Goal: Task Accomplishment & Management: Complete application form

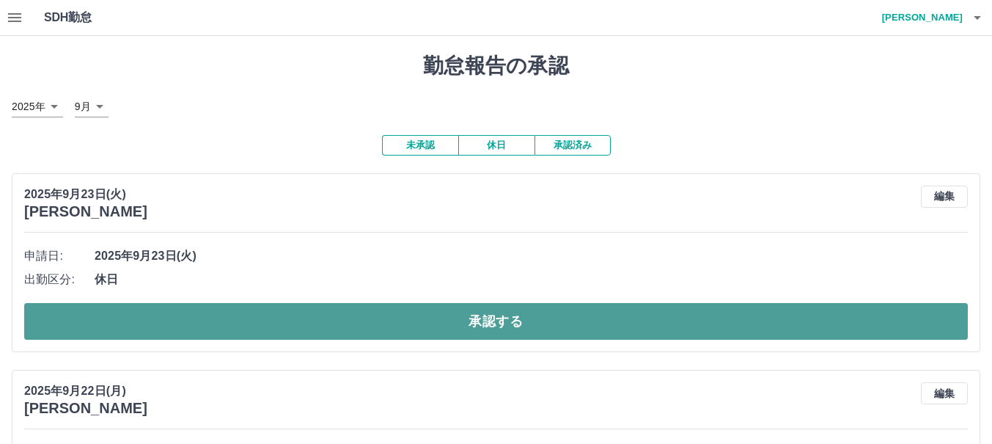
click at [441, 320] on button "承認する" at bounding box center [496, 321] width 944 height 37
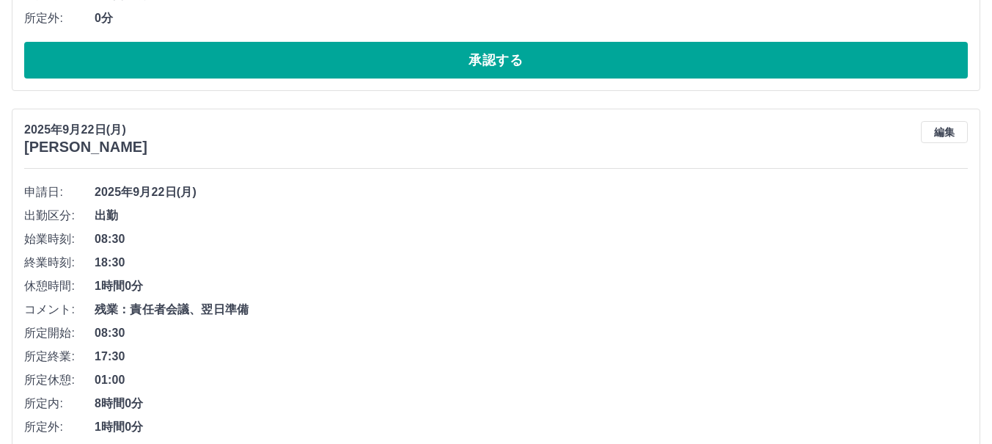
scroll to position [953, 0]
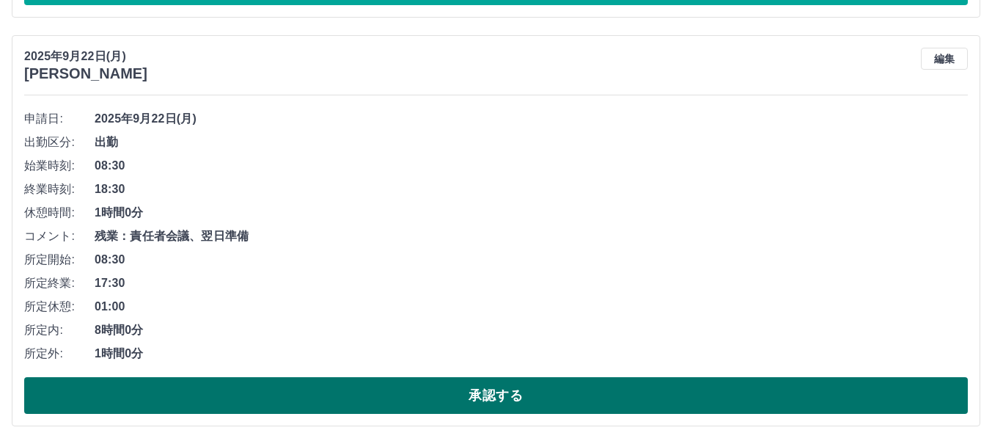
click at [476, 389] on button "承認する" at bounding box center [496, 395] width 944 height 37
click at [474, 386] on button "承認する" at bounding box center [496, 395] width 944 height 37
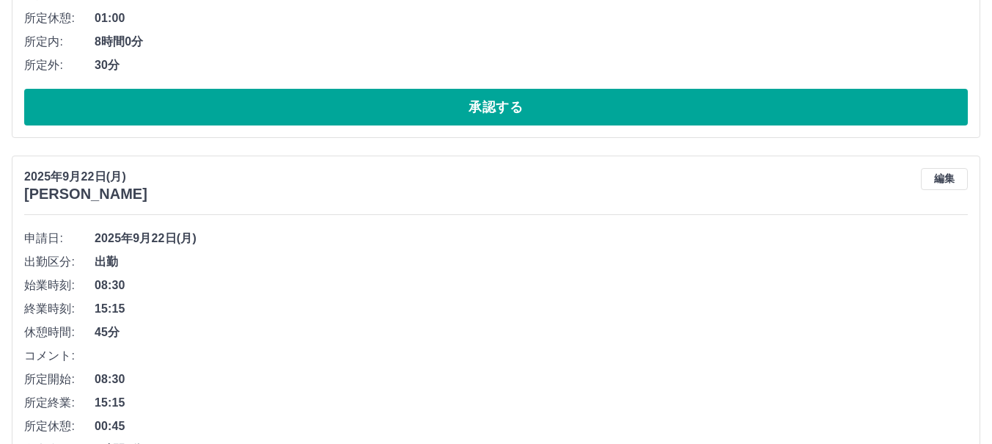
scroll to position [1246, 0]
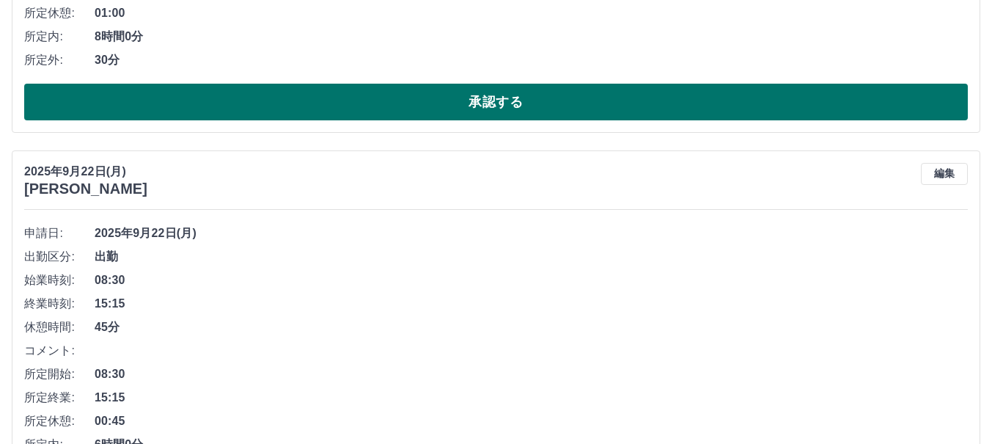
click at [514, 108] on button "承認する" at bounding box center [496, 102] width 944 height 37
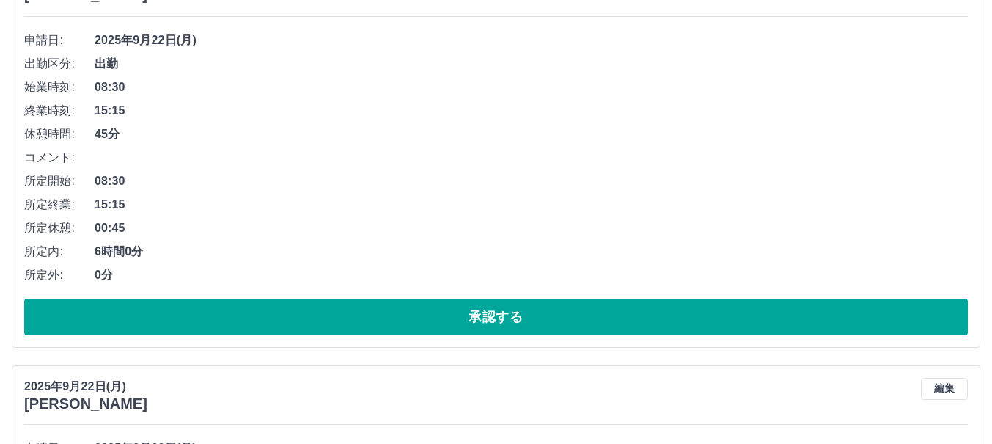
scroll to position [1058, 0]
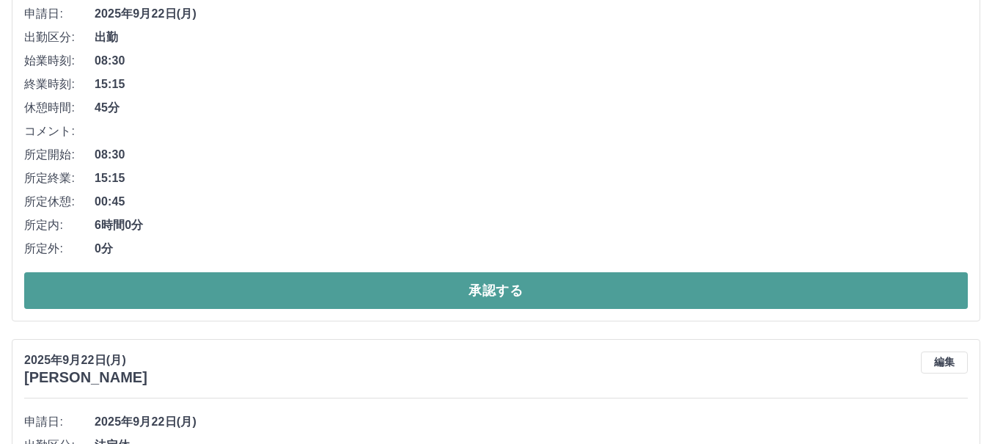
click at [476, 288] on button "承認する" at bounding box center [496, 290] width 944 height 37
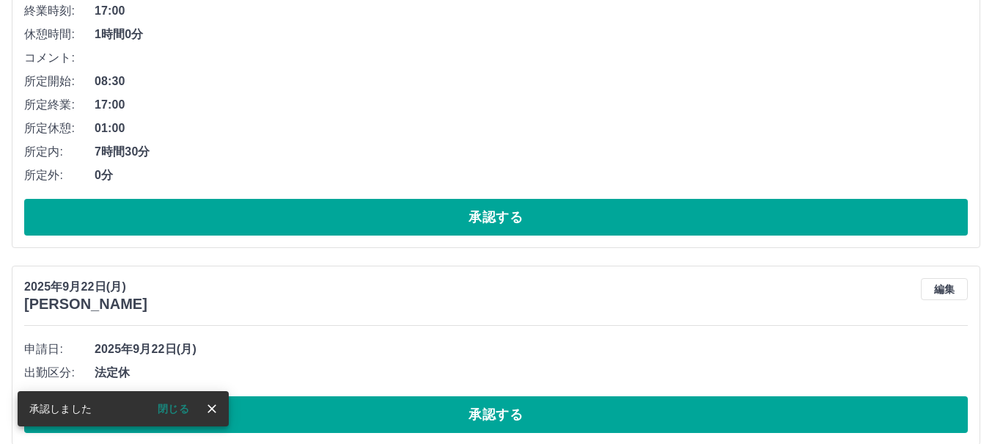
scroll to position [869, 0]
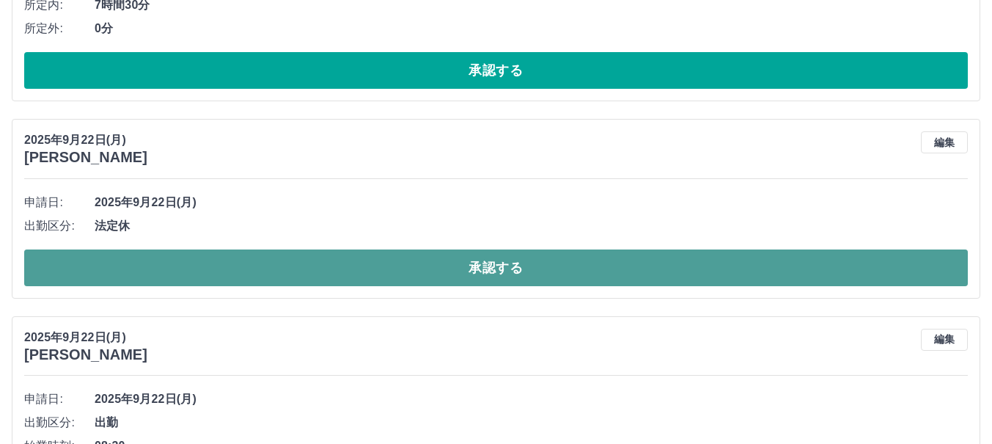
click at [478, 261] on button "承認する" at bounding box center [496, 267] width 944 height 37
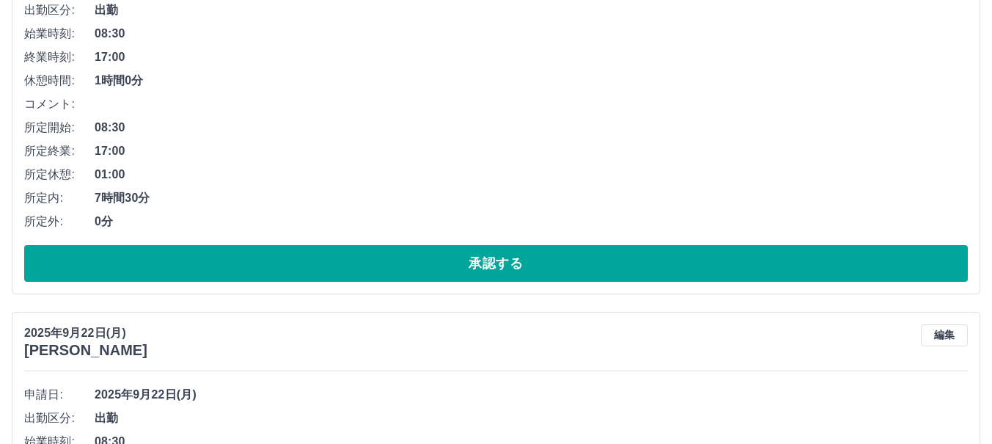
scroll to position [1089, 0]
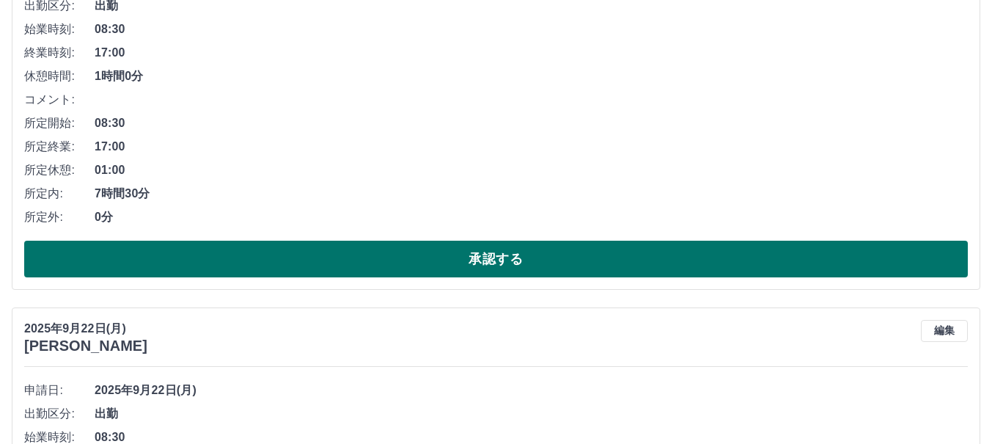
click at [485, 254] on button "承認する" at bounding box center [496, 258] width 944 height 37
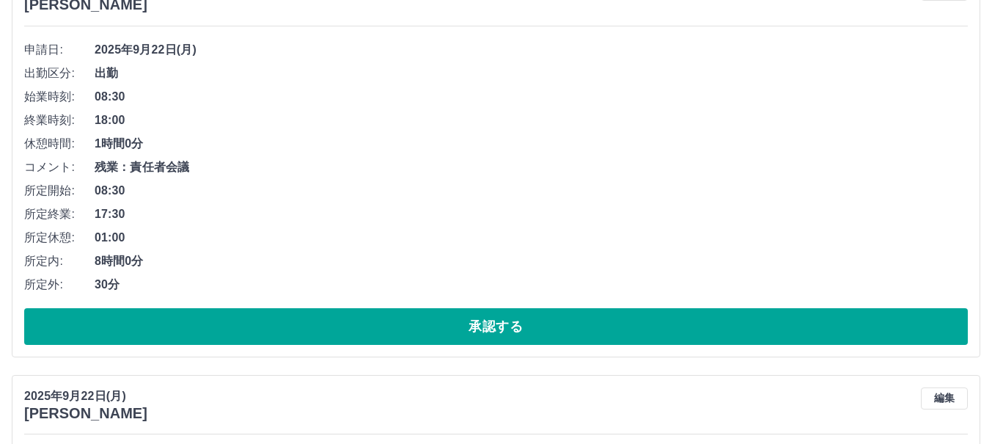
scroll to position [1048, 0]
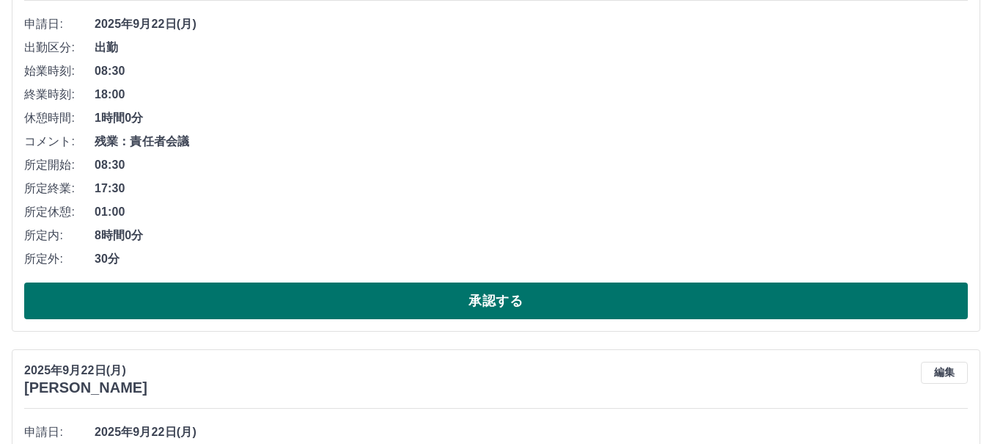
click at [447, 295] on button "承認する" at bounding box center [496, 300] width 944 height 37
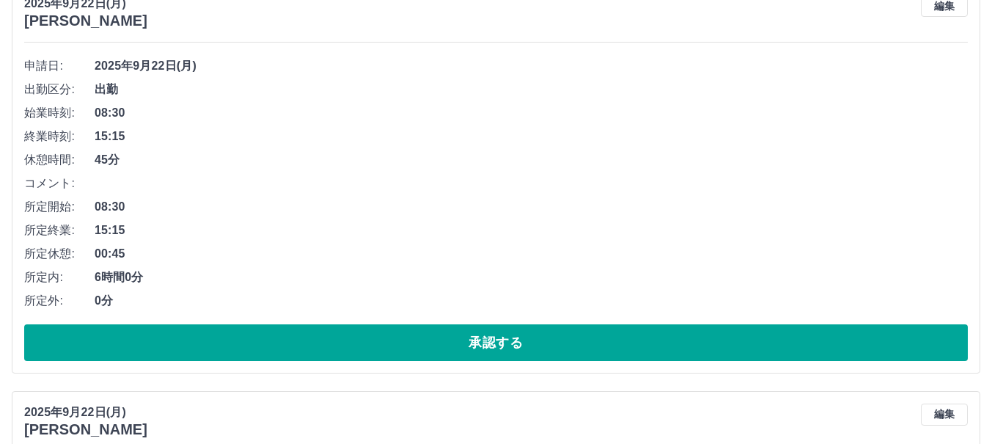
scroll to position [1079, 0]
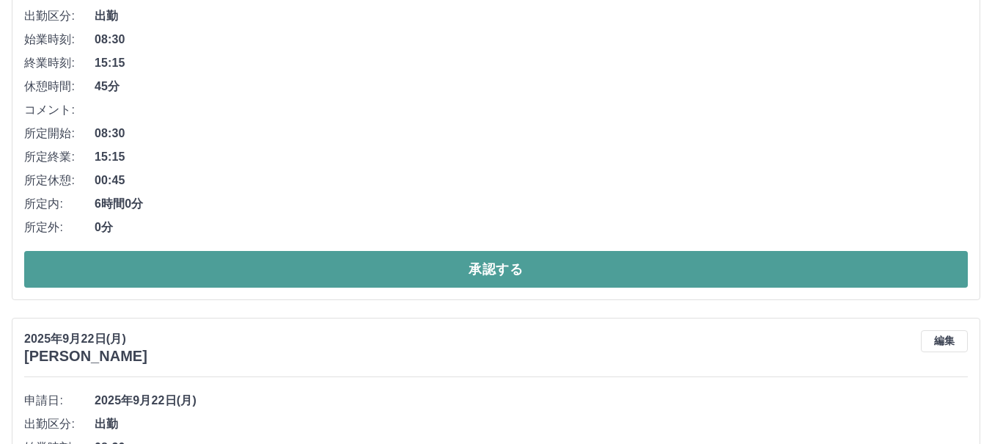
click at [440, 274] on button "承認する" at bounding box center [496, 269] width 944 height 37
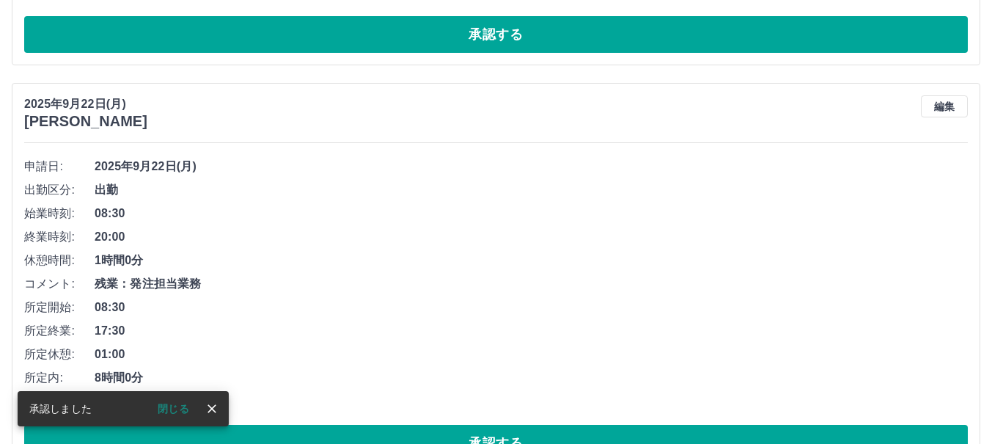
scroll to position [964, 0]
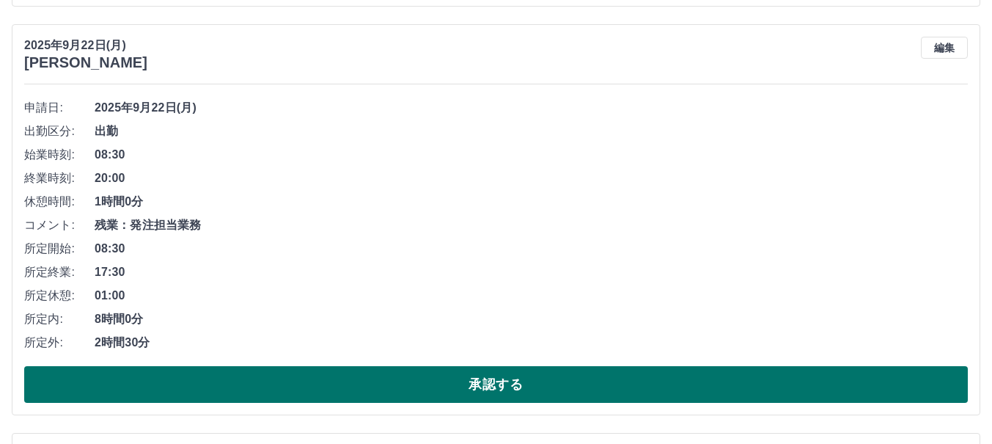
click at [375, 386] on button "承認する" at bounding box center [496, 384] width 944 height 37
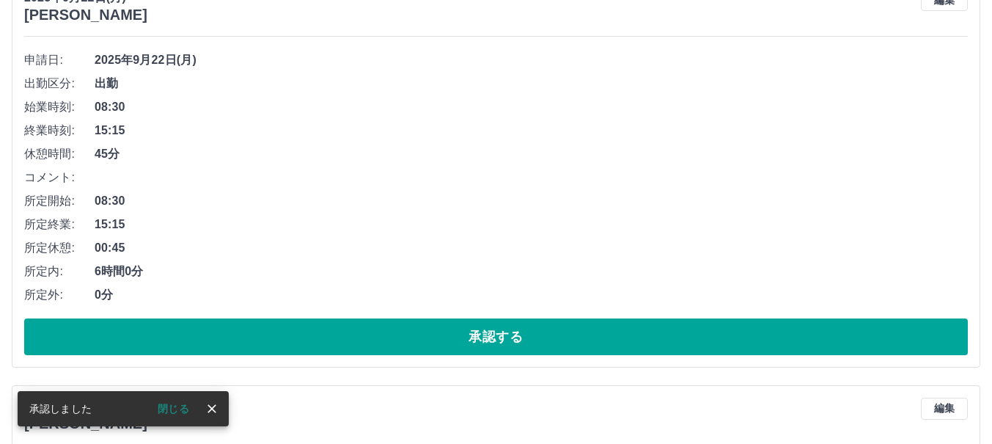
scroll to position [1037, 0]
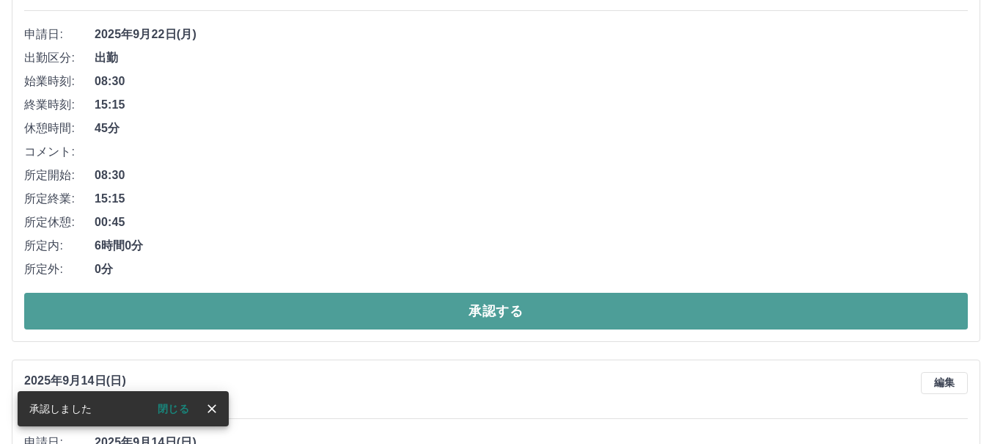
click at [396, 317] on button "承認する" at bounding box center [496, 311] width 944 height 37
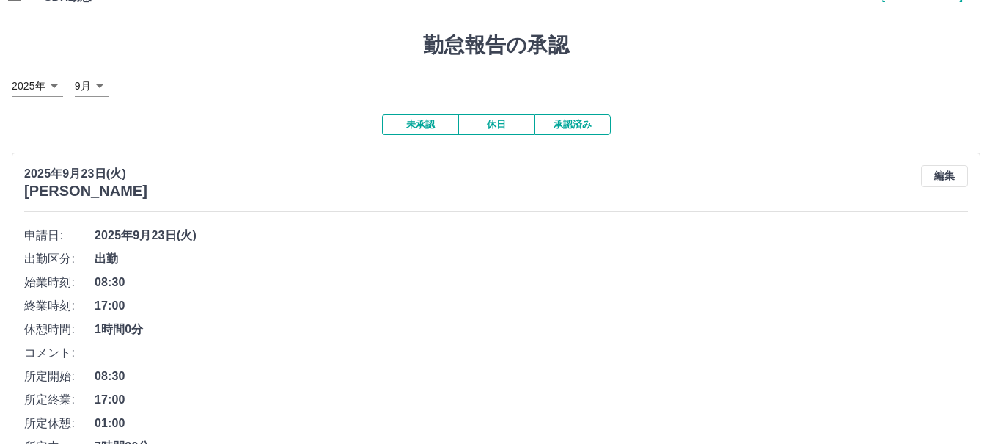
scroll to position [0, 0]
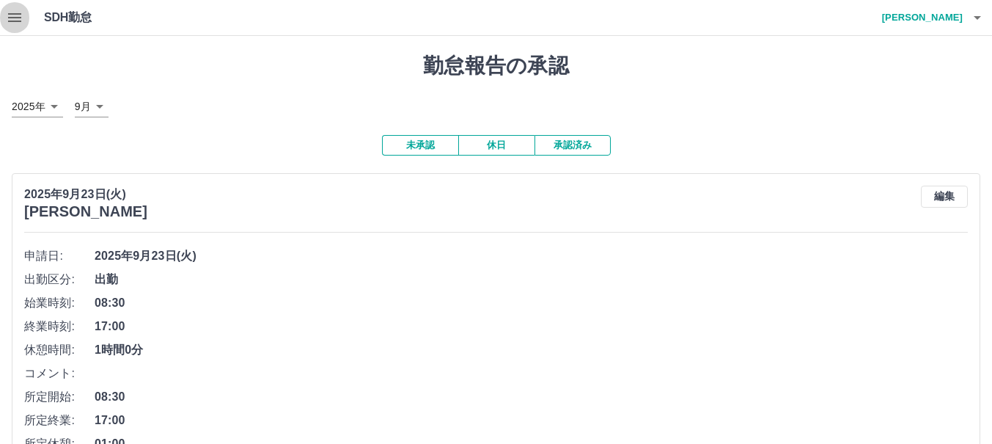
click at [25, 21] on button "button" at bounding box center [14, 17] width 29 height 35
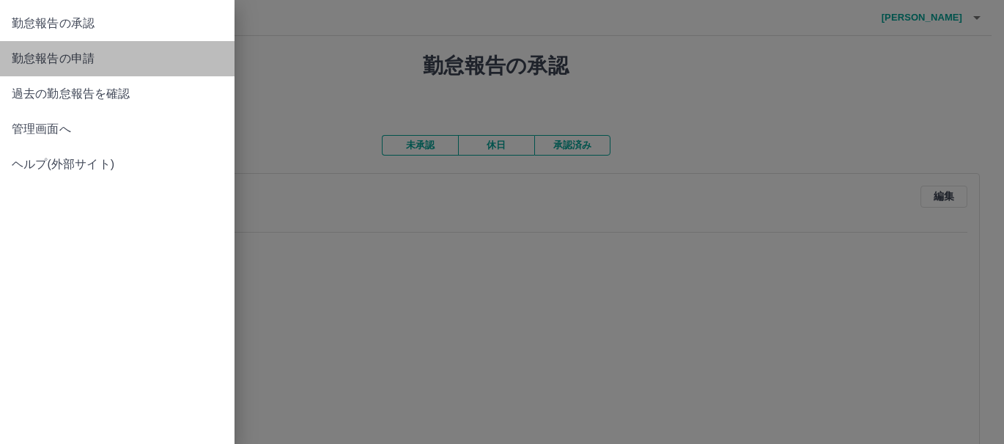
click at [81, 59] on span "勤怠報告の申請" at bounding box center [117, 59] width 211 height 18
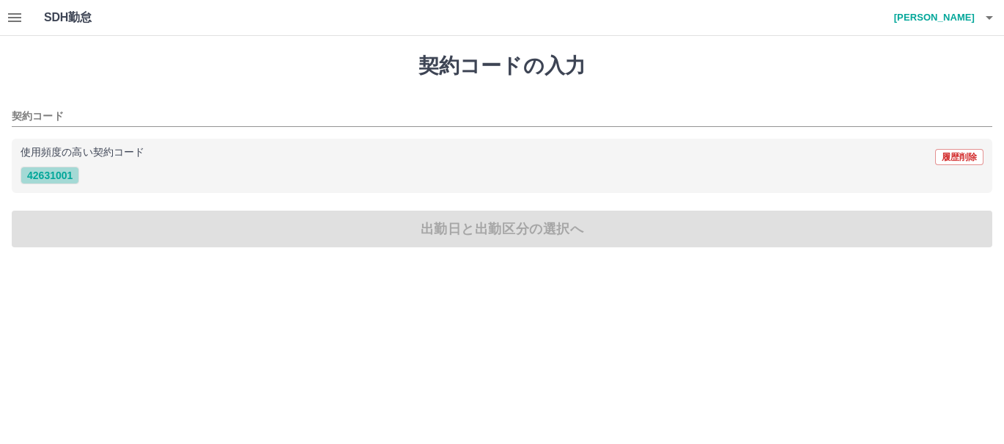
click at [73, 174] on button "42631001" at bounding box center [50, 175] width 59 height 18
type input "********"
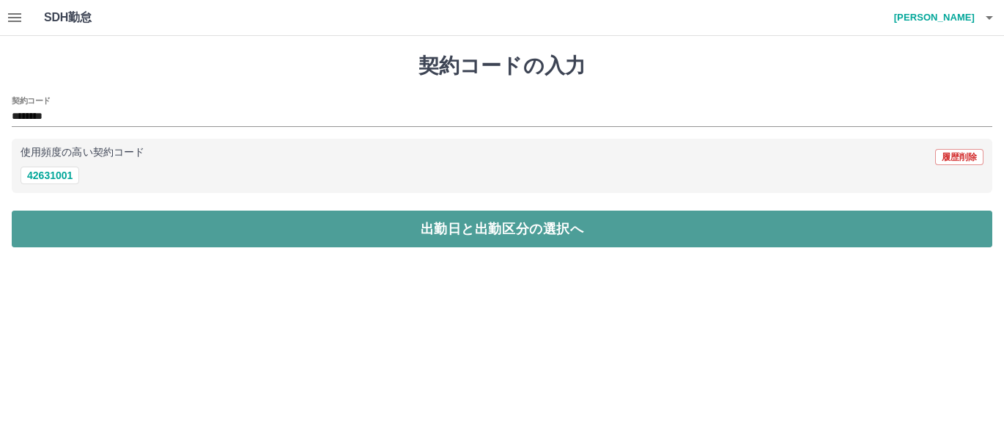
click at [391, 240] on button "出勤日と出勤区分の選択へ" at bounding box center [502, 228] width 981 height 37
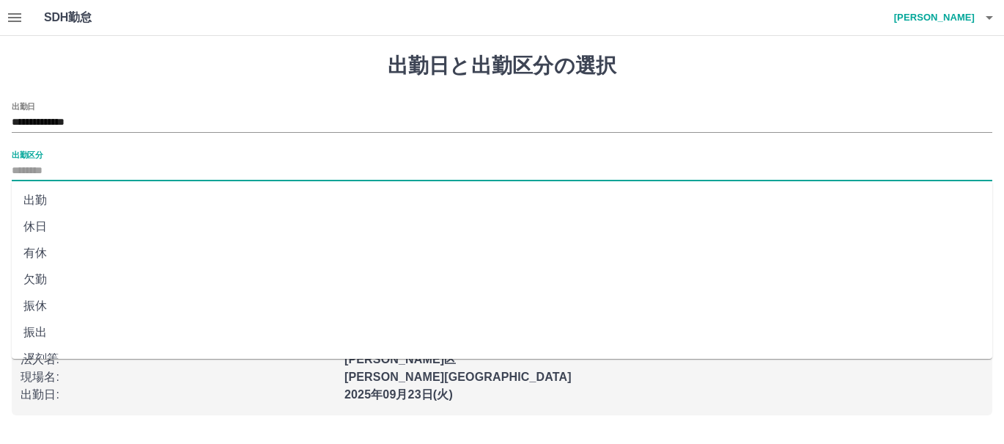
click at [33, 173] on input "出勤区分" at bounding box center [502, 171] width 981 height 18
click at [41, 203] on li "出勤" at bounding box center [502, 200] width 981 height 26
type input "**"
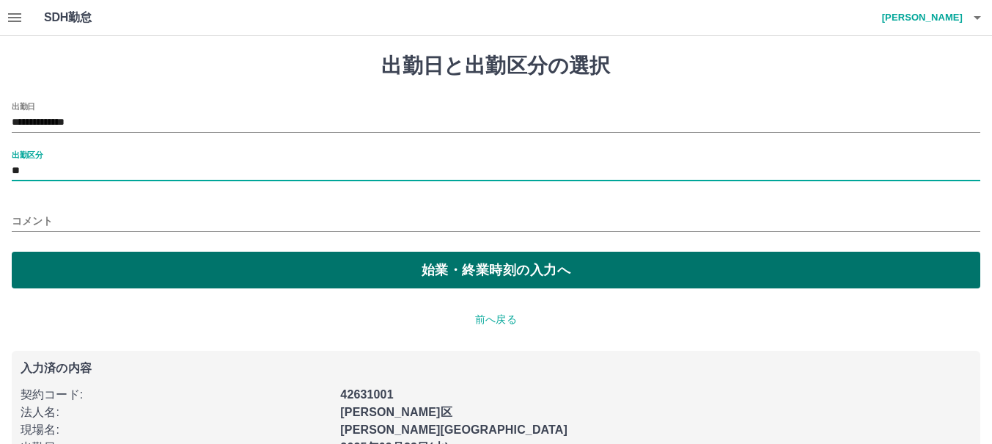
click at [65, 260] on button "始業・終業時刻の入力へ" at bounding box center [496, 269] width 968 height 37
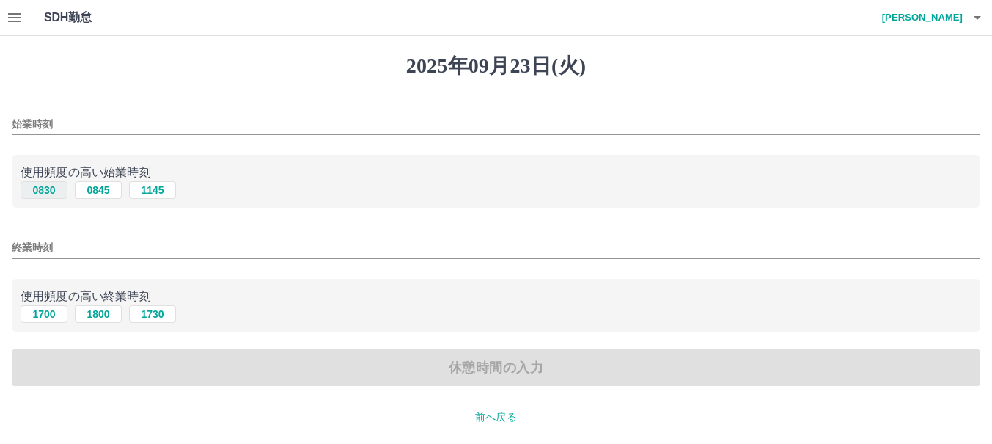
click at [45, 188] on button "0830" at bounding box center [44, 190] width 47 height 18
type input "****"
click at [44, 312] on button "1700" at bounding box center [44, 314] width 47 height 18
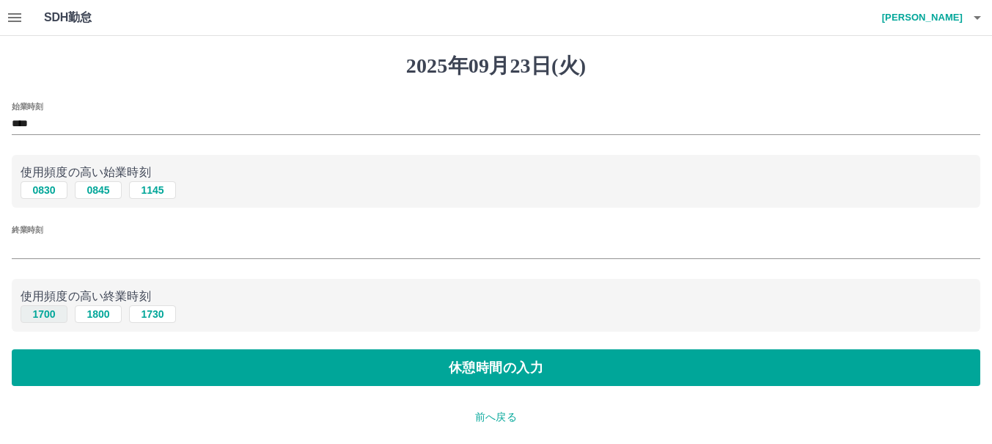
type input "****"
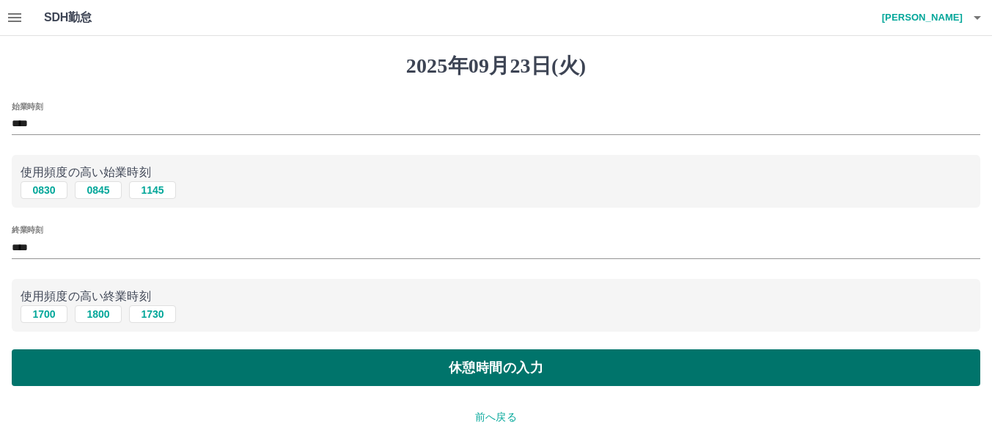
click at [361, 364] on button "休憩時間の入力" at bounding box center [496, 367] width 968 height 37
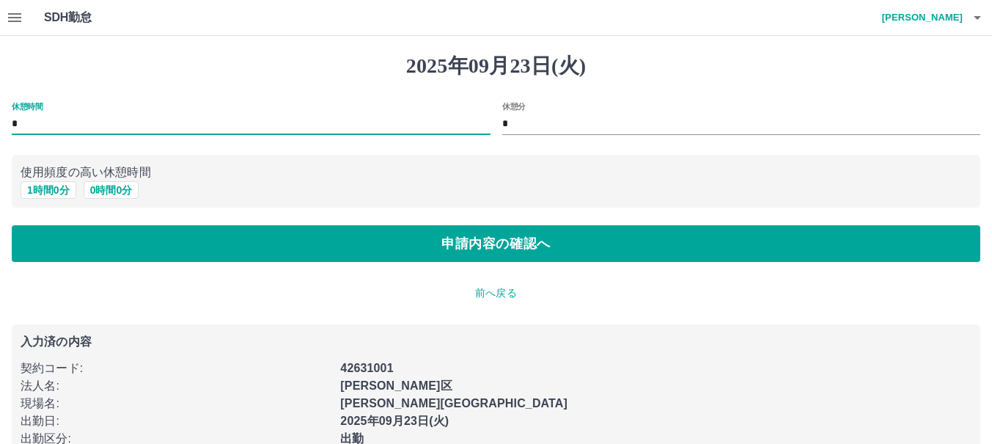
click at [289, 121] on input "*" at bounding box center [251, 124] width 479 height 21
type input "**"
click at [589, 127] on input "*" at bounding box center [741, 124] width 479 height 21
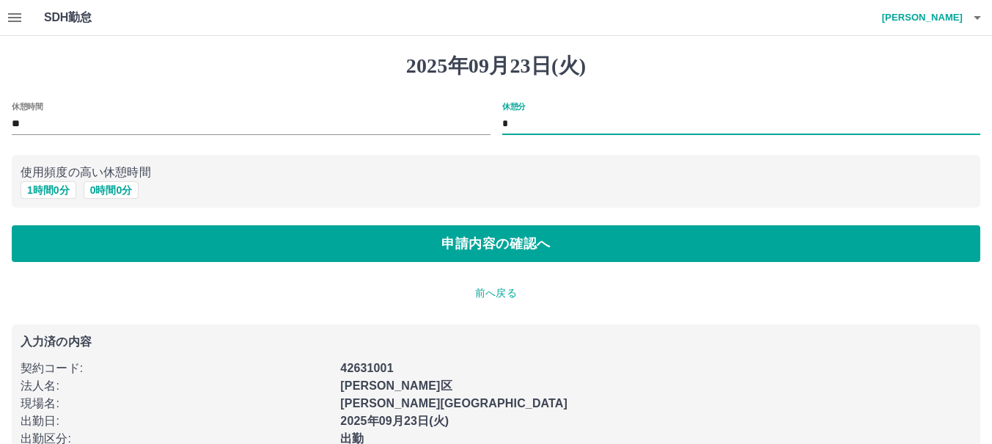
type input "**"
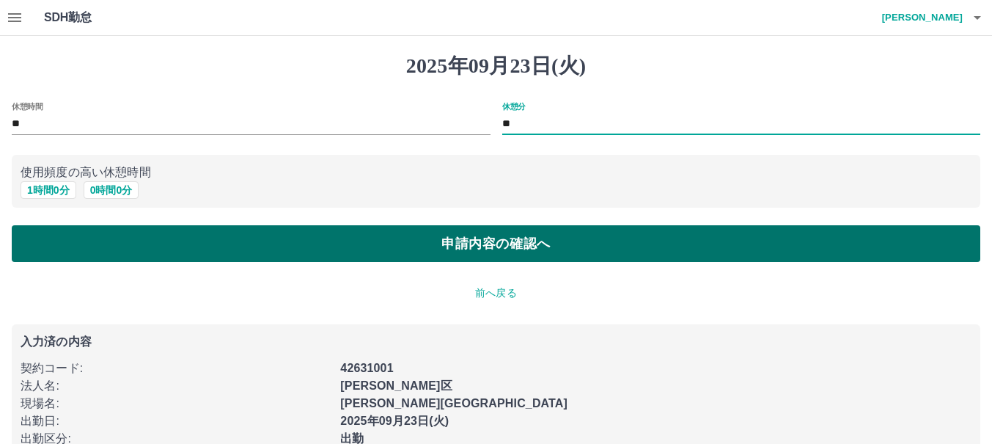
click at [601, 249] on button "申請内容の確認へ" at bounding box center [496, 243] width 968 height 37
type input "*"
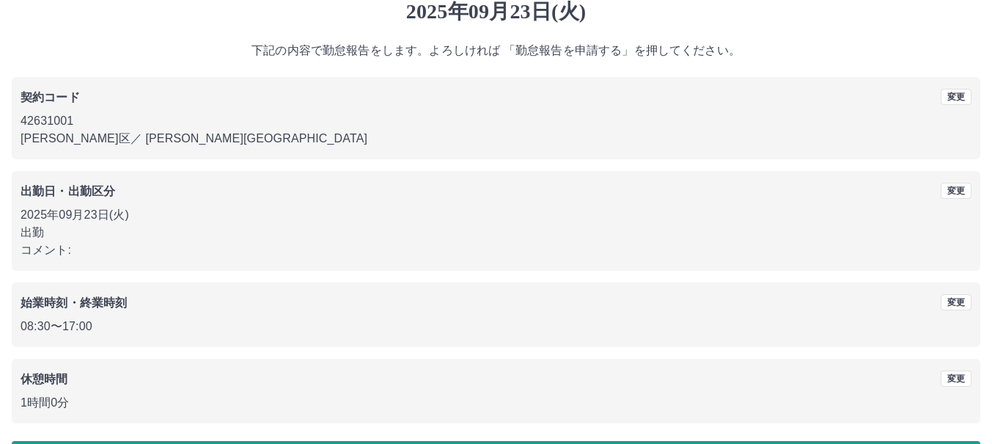
scroll to position [106, 0]
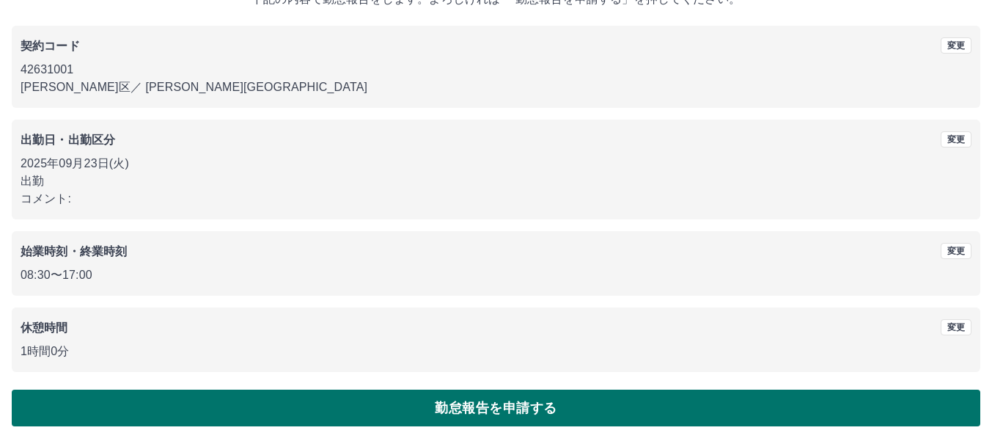
click at [482, 406] on button "勤怠報告を申請する" at bounding box center [496, 407] width 968 height 37
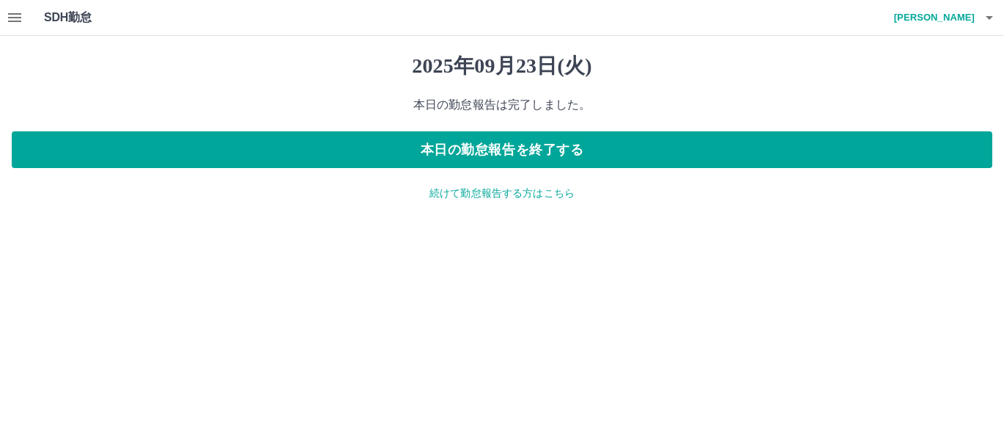
click at [455, 107] on p "本日の勤怠報告は完了しました。" at bounding box center [502, 105] width 981 height 18
click at [67, 23] on h1 "SDH勤怠" at bounding box center [91, 17] width 95 height 35
click at [65, 22] on h1 "SDH勤怠" at bounding box center [91, 17] width 95 height 35
click at [66, 21] on h1 "SDH勤怠" at bounding box center [91, 17] width 95 height 35
click at [62, 22] on h1 "SDH勤怠" at bounding box center [91, 17] width 95 height 35
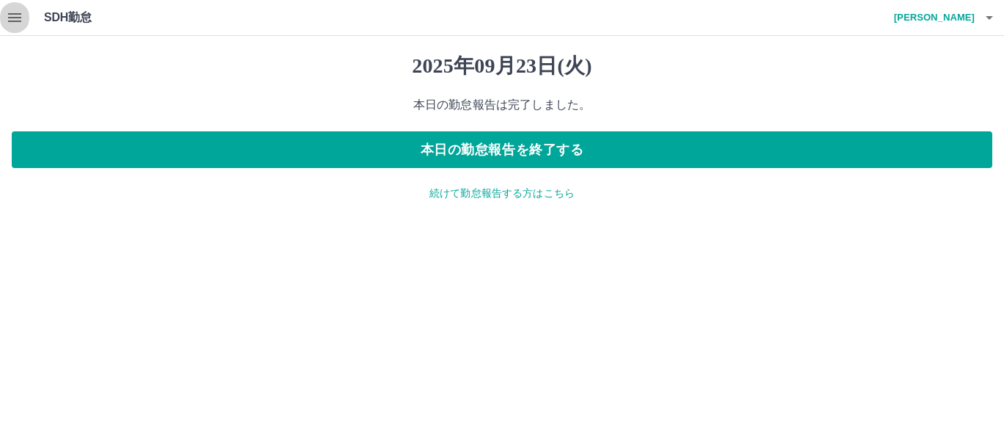
click at [18, 15] on icon "button" at bounding box center [15, 18] width 18 height 18
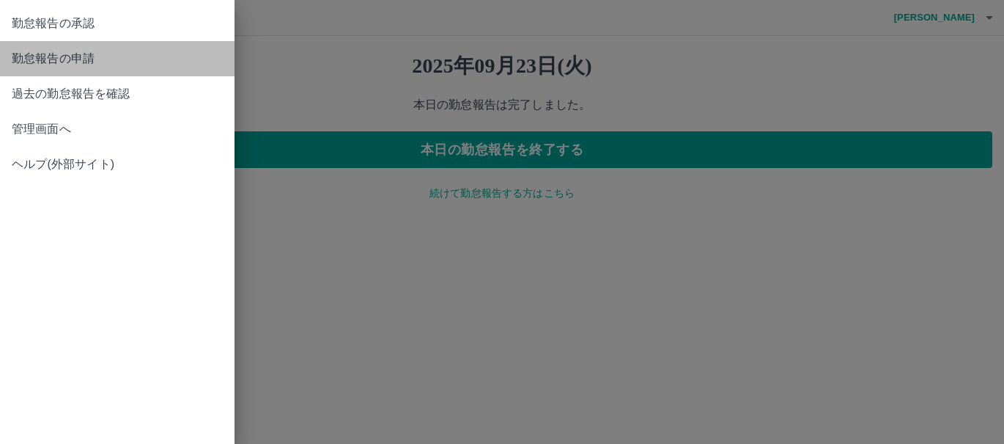
click at [34, 50] on span "勤怠報告の申請" at bounding box center [117, 59] width 211 height 18
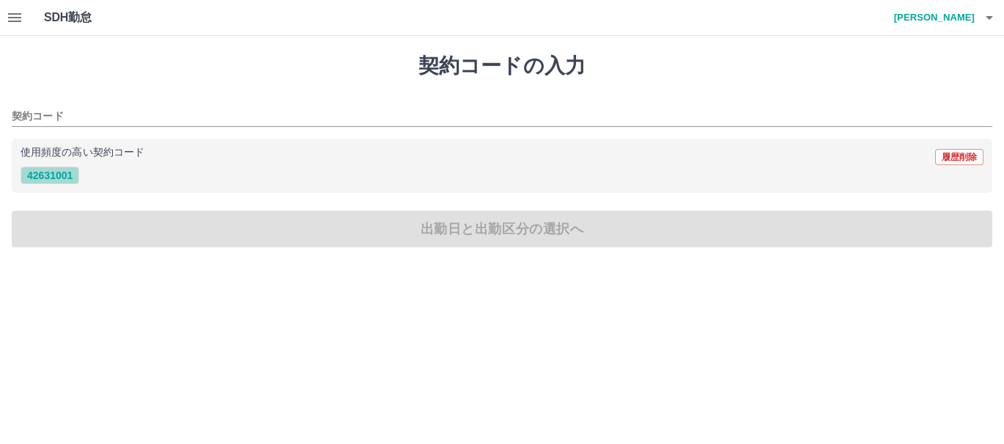
click at [54, 174] on button "42631001" at bounding box center [50, 175] width 59 height 18
type input "********"
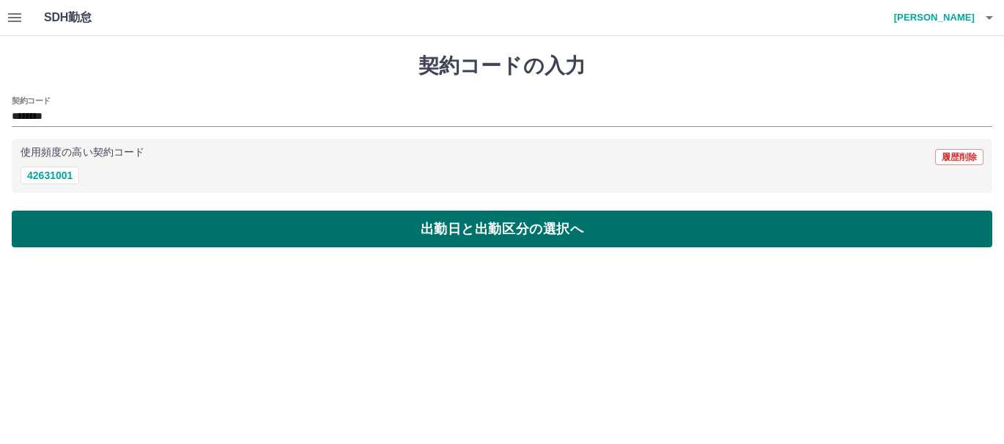
click at [136, 222] on button "出勤日と出勤区分の選択へ" at bounding box center [502, 228] width 981 height 37
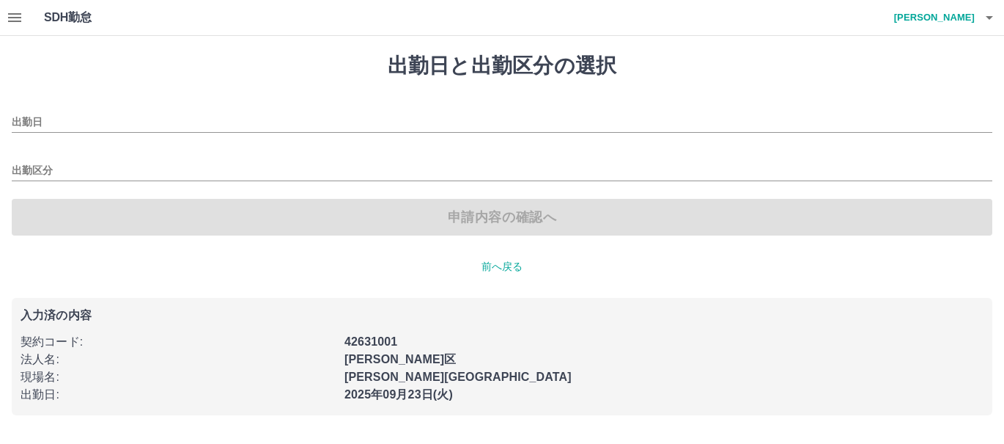
type input "**********"
click at [10, 16] on icon "button" at bounding box center [15, 18] width 18 height 18
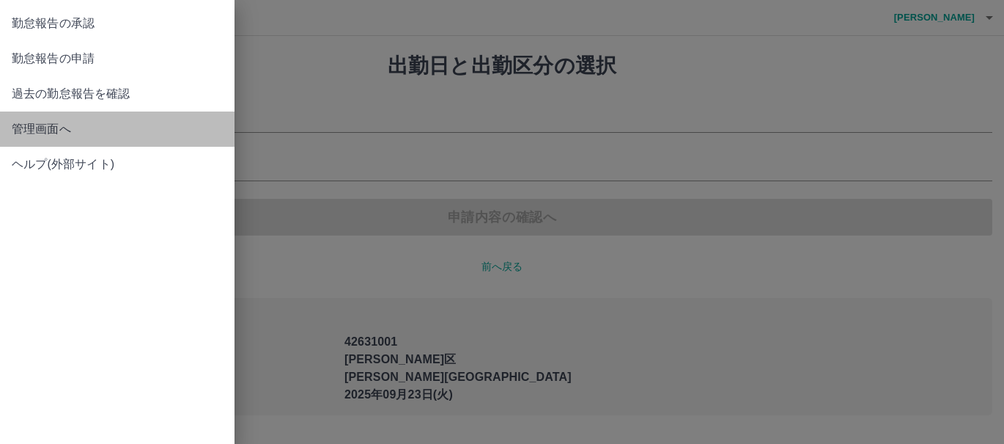
click at [72, 130] on span "管理画面へ" at bounding box center [117, 129] width 211 height 18
